Goal: Check status: Check status

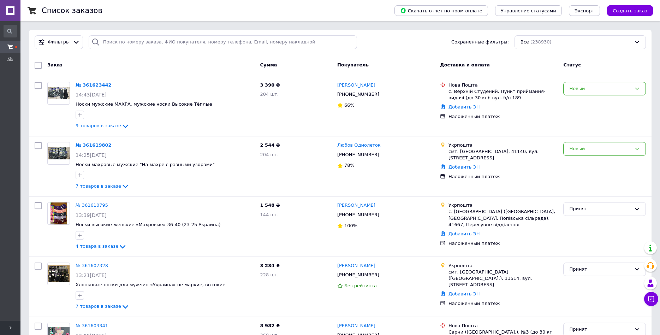
type input "06615"
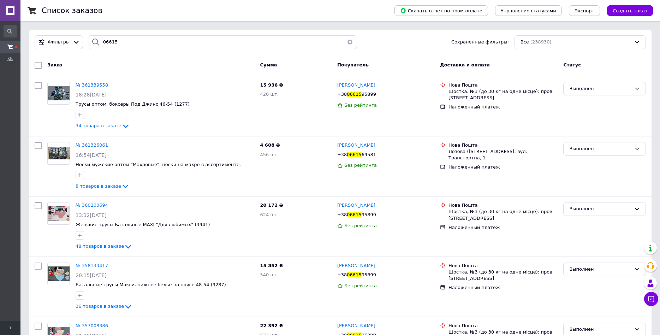
click at [154, 43] on input "06615" at bounding box center [223, 42] width 268 height 14
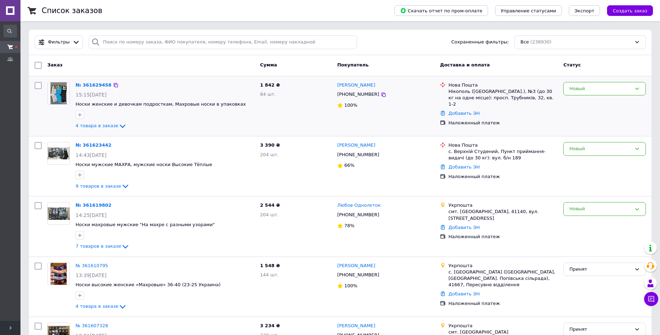
drag, startPoint x: 590, startPoint y: 90, endPoint x: 588, endPoint y: 96, distance: 5.7
click at [589, 90] on div "Новый" at bounding box center [600, 88] width 62 height 7
click at [580, 115] on li "Выполнен" at bounding box center [604, 116] width 82 height 13
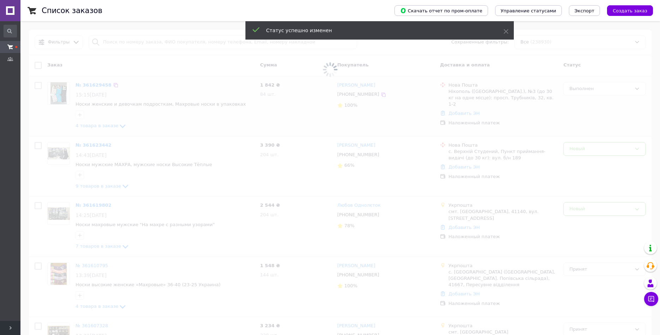
click at [84, 85] on span at bounding box center [330, 69] width 660 height 139
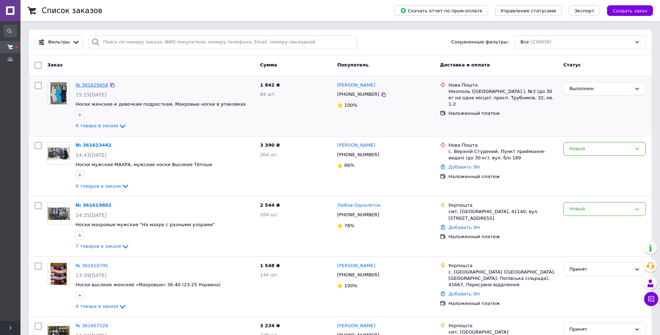
click at [91, 86] on link "№ 361629458" at bounding box center [92, 84] width 32 height 5
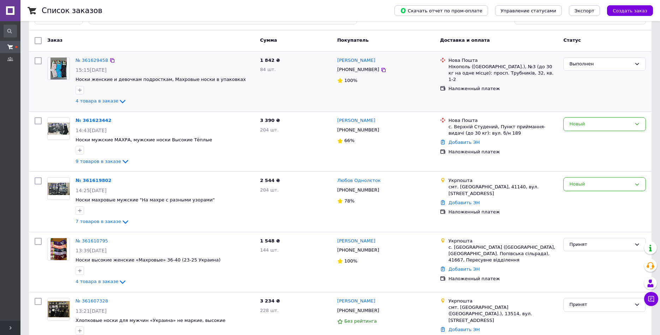
scroll to position [71, 0]
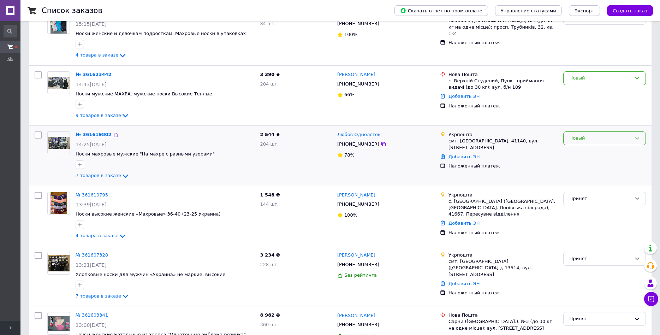
drag, startPoint x: 590, startPoint y: 139, endPoint x: 585, endPoint y: 144, distance: 6.7
click at [590, 139] on div "Новый" at bounding box center [600, 137] width 62 height 7
click at [580, 153] on li "Принят" at bounding box center [604, 152] width 82 height 13
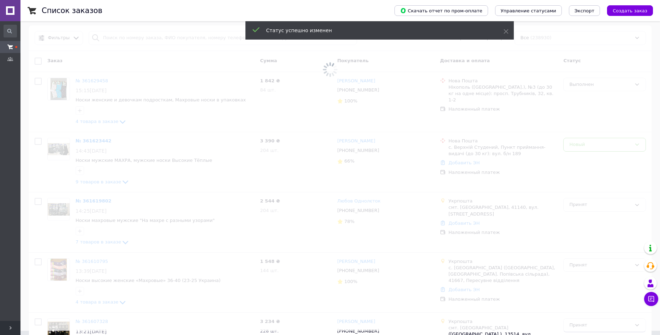
scroll to position [0, 0]
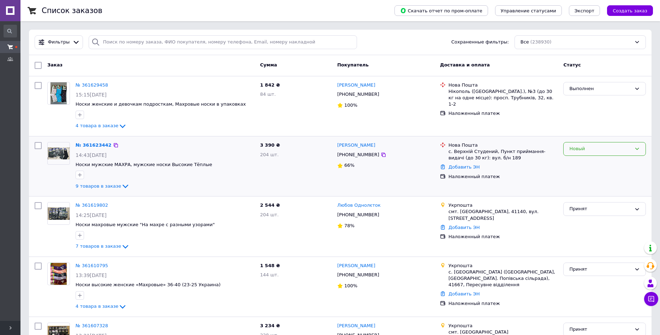
click at [569, 151] on div "Новый" at bounding box center [600, 148] width 62 height 7
click at [569, 162] on li "Принят" at bounding box center [604, 163] width 82 height 13
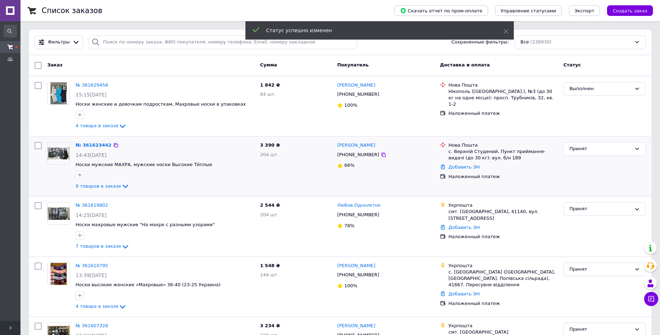
type input "06615"
